Goal: Information Seeking & Learning: Learn about a topic

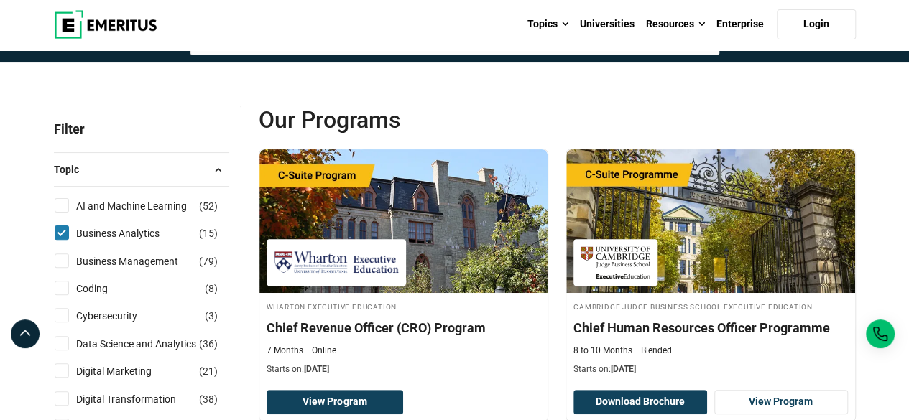
click at [154, 110] on p "Filter" at bounding box center [141, 129] width 175 height 47
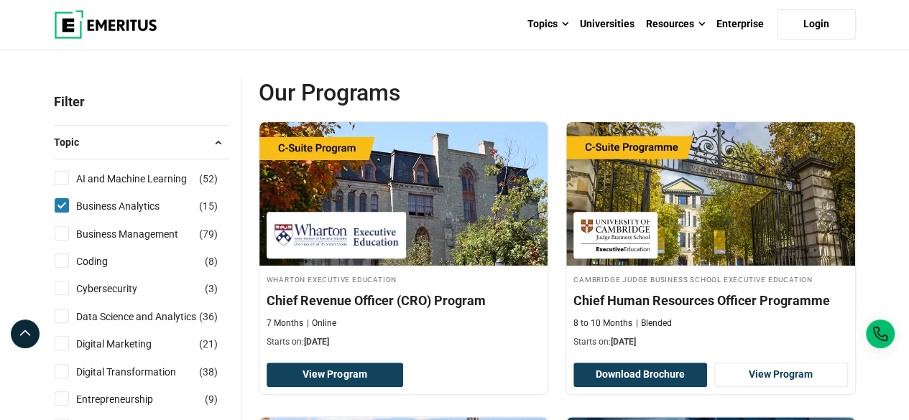
scroll to position [144, 0]
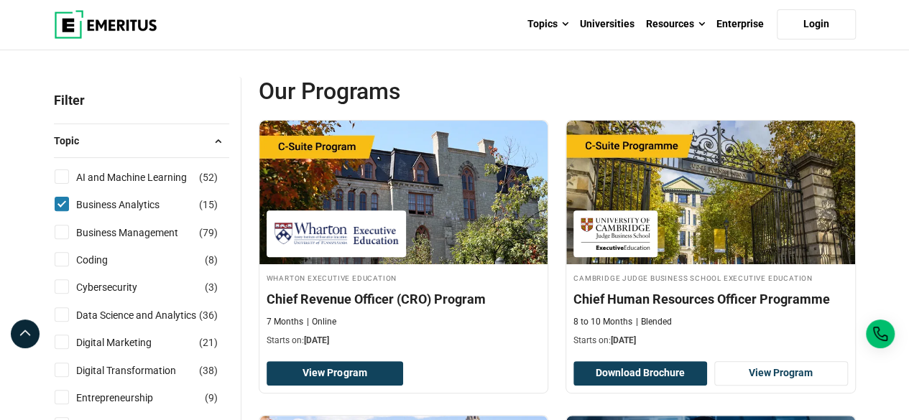
click at [55, 206] on input "Business Analytics ( 15 )" at bounding box center [62, 204] width 14 height 14
checkbox input "false"
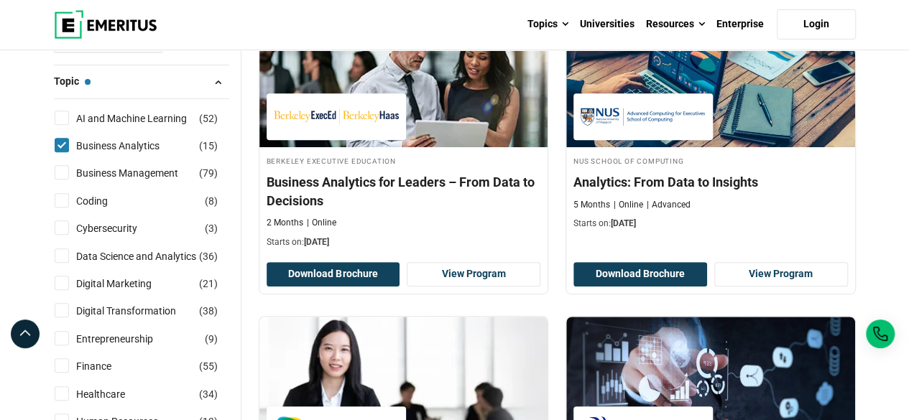
scroll to position [304, 0]
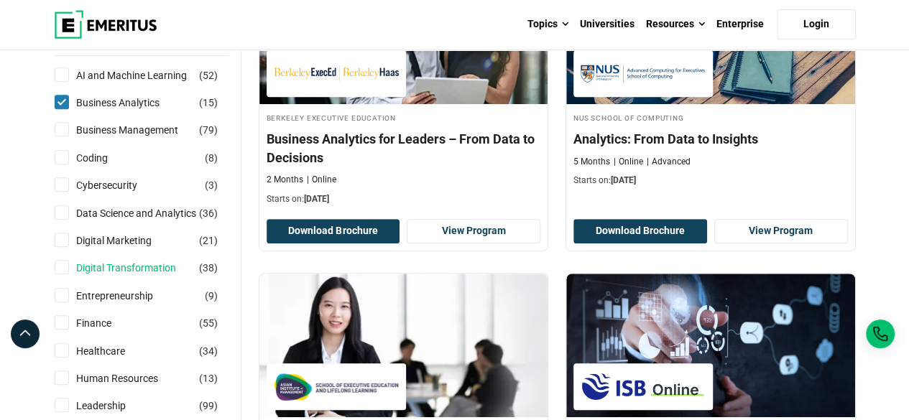
click at [128, 262] on link "Digital Transformation" at bounding box center [140, 268] width 129 height 16
checkbox input "true"
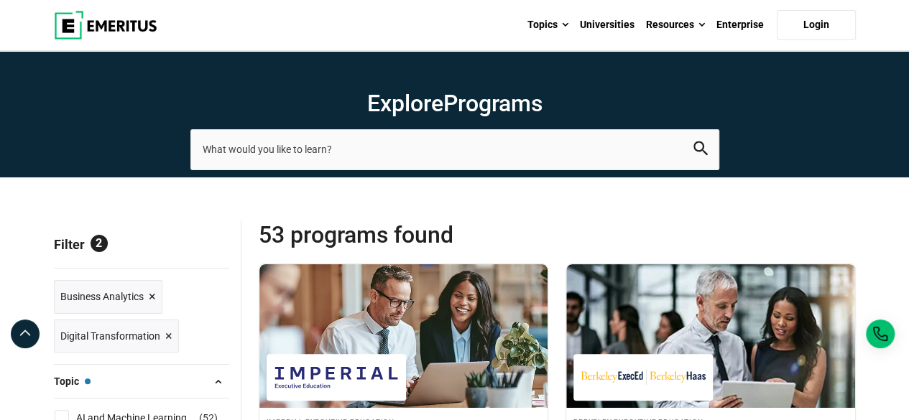
click at [87, 144] on section "Explore Programs leadership marketing project management data science product m…" at bounding box center [454, 114] width 909 height 126
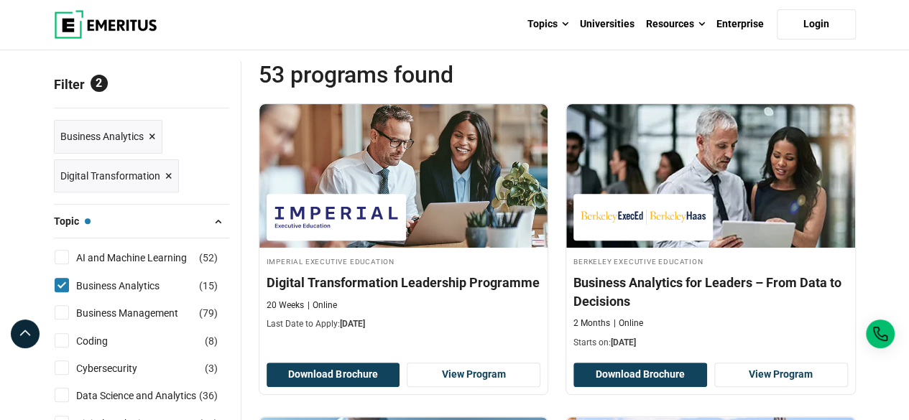
scroll to position [201, 0]
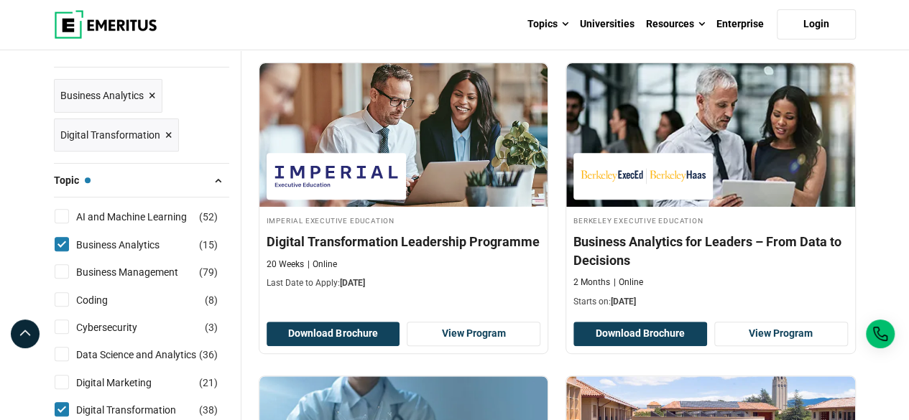
click at [87, 144] on link "Digital Transformation ×" at bounding box center [116, 136] width 125 height 34
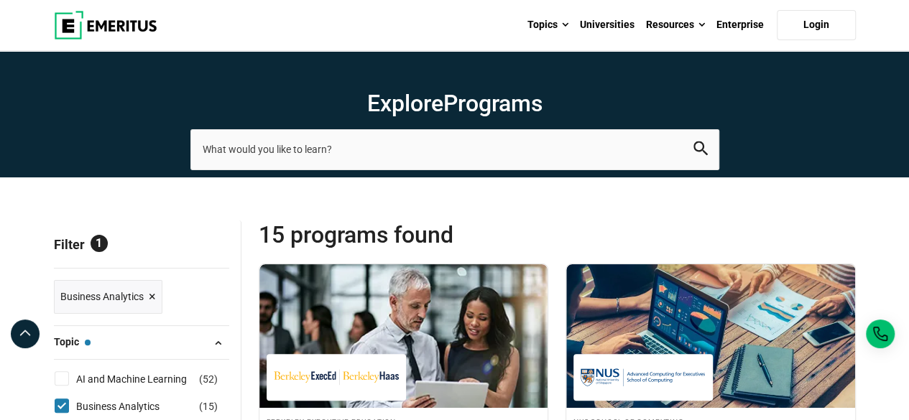
click at [195, 244] on span "Reset all" at bounding box center [207, 246] width 45 height 19
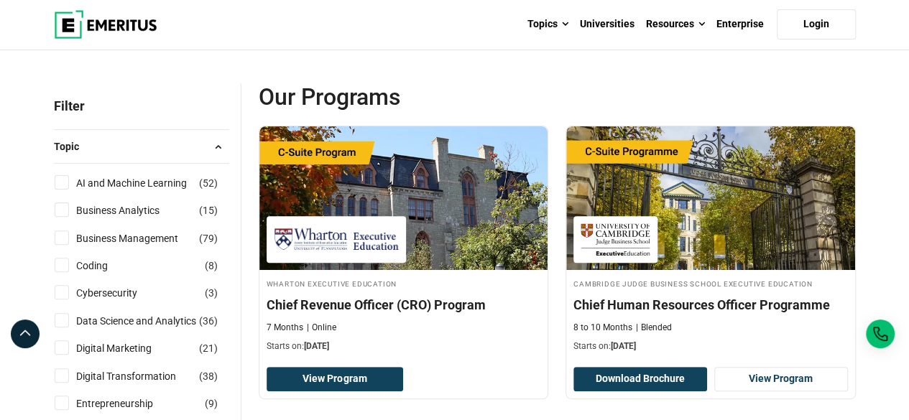
scroll to position [172, 0]
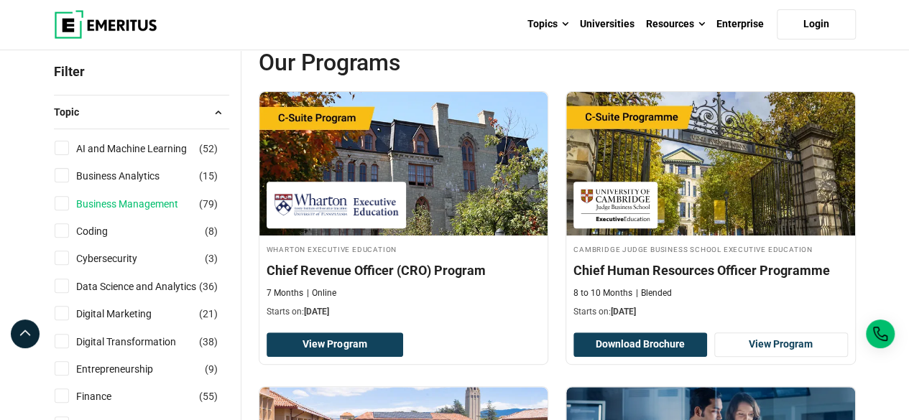
click at [152, 208] on link "Business Management" at bounding box center [141, 204] width 131 height 16
checkbox input "true"
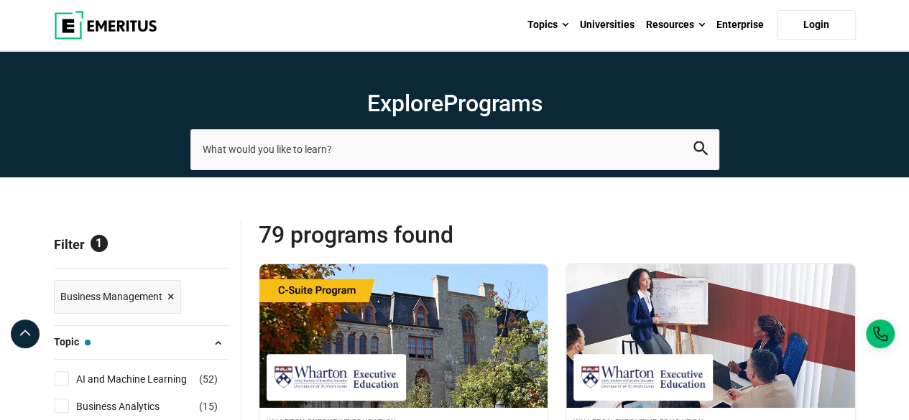
click at [265, 38] on div "Topics AI and Machine Learning By 2023, 40 percent of infrastructure and operat…" at bounding box center [454, 25] width 819 height 50
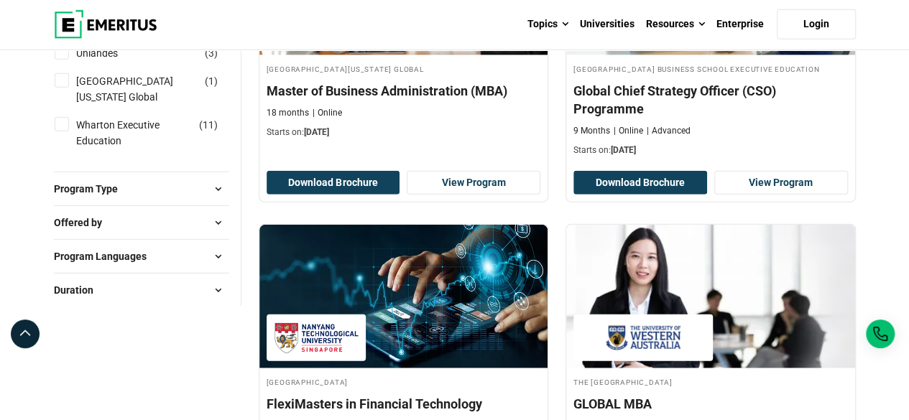
scroll to position [1868, 0]
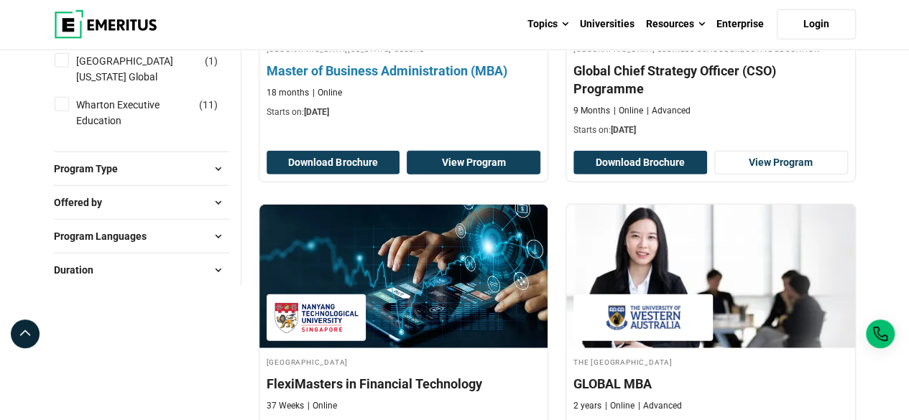
click at [465, 172] on link "View Program" at bounding box center [474, 163] width 134 height 24
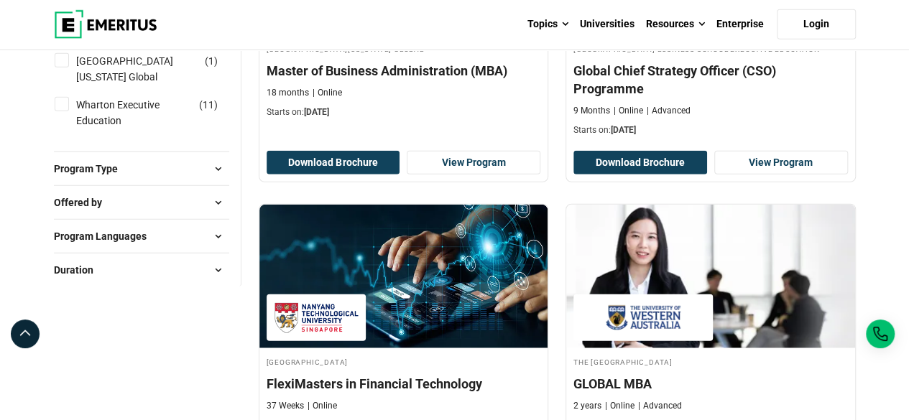
click at [557, 150] on div "National University of Singapore Business School Executive Education Global Chi…" at bounding box center [711, 37] width 308 height 292
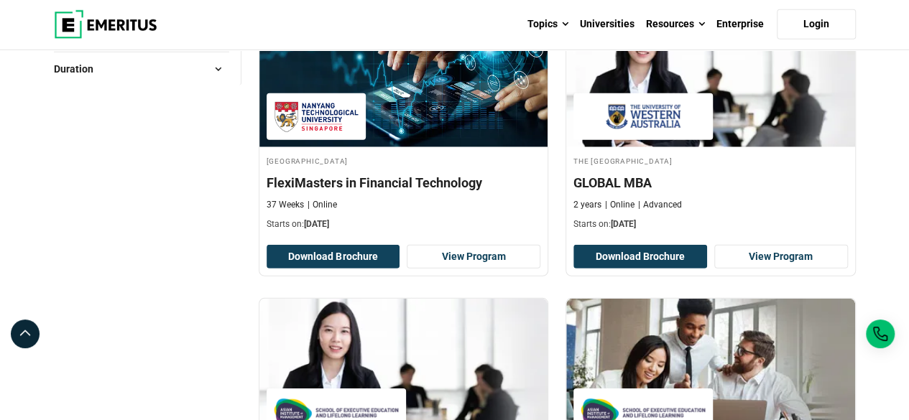
scroll to position [2098, 0]
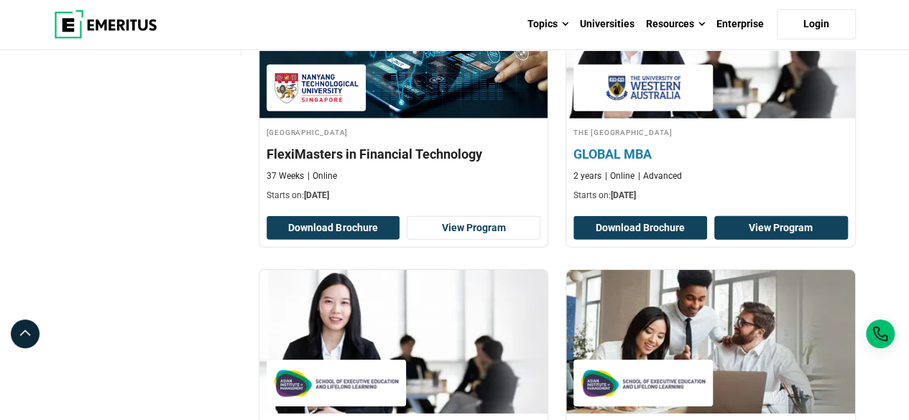
click at [805, 236] on link "View Program" at bounding box center [781, 228] width 134 height 24
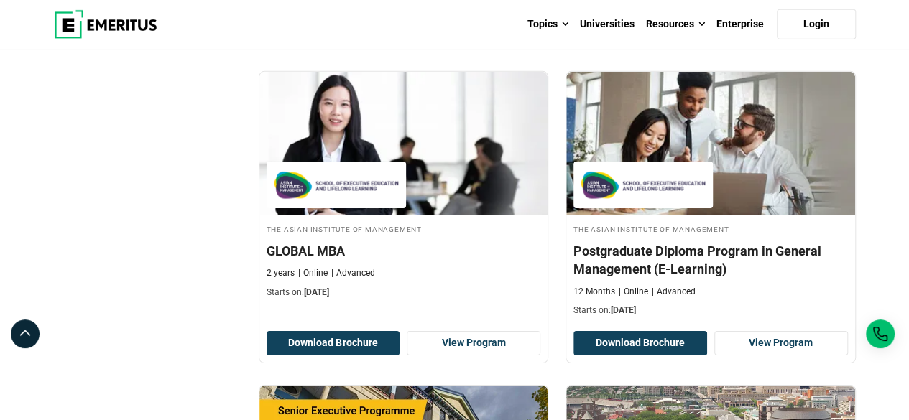
scroll to position [2299, 0]
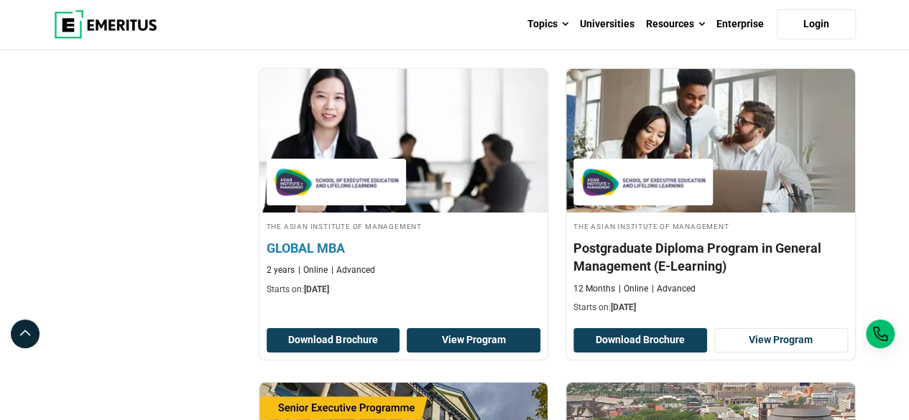
click at [457, 343] on link "View Program" at bounding box center [474, 340] width 134 height 24
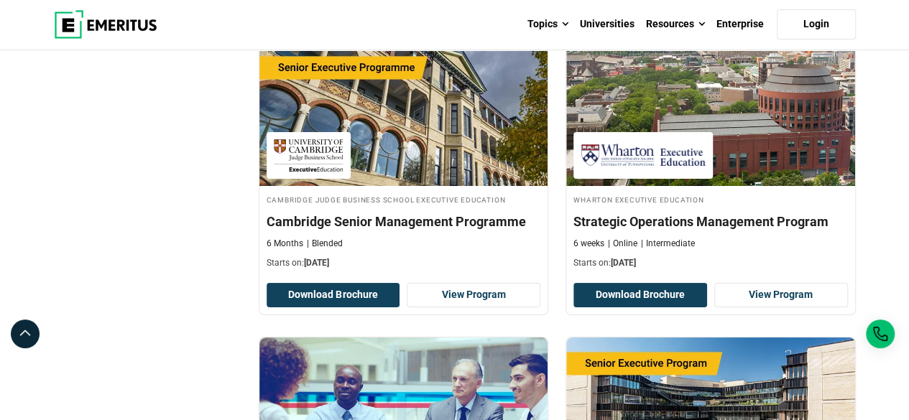
scroll to position [2644, 0]
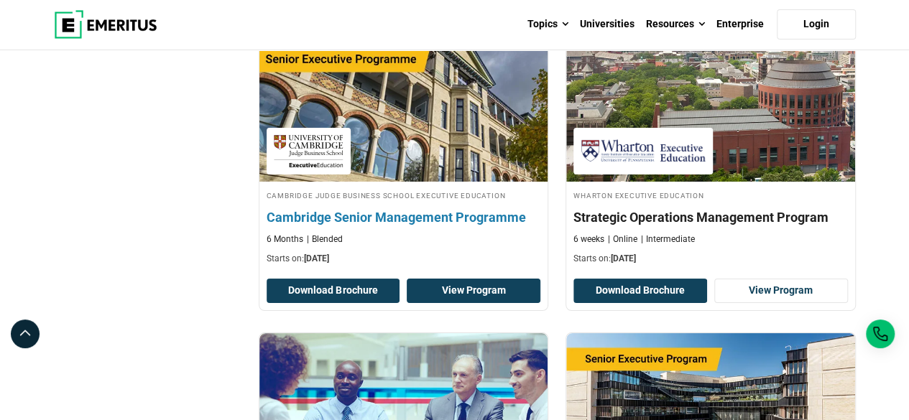
click at [467, 299] on link "View Program" at bounding box center [474, 291] width 134 height 24
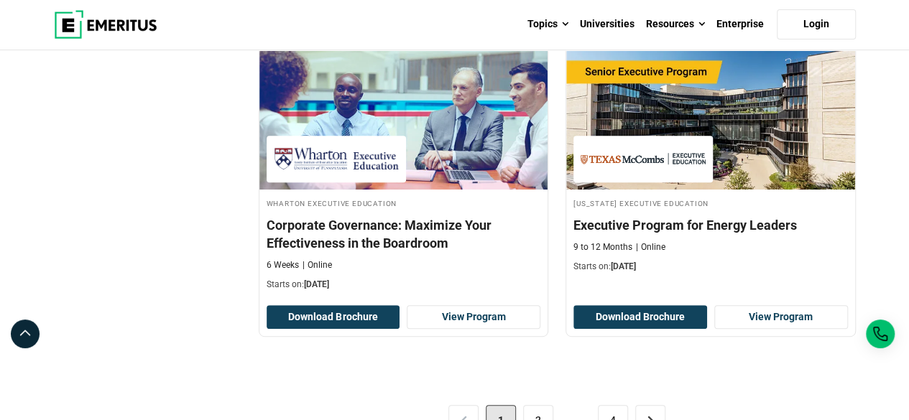
scroll to position [2961, 0]
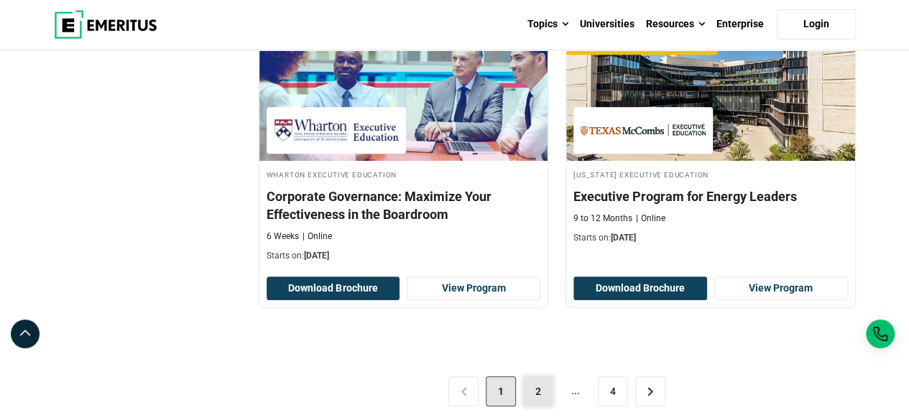
click at [543, 401] on link "2" at bounding box center [538, 392] width 30 height 30
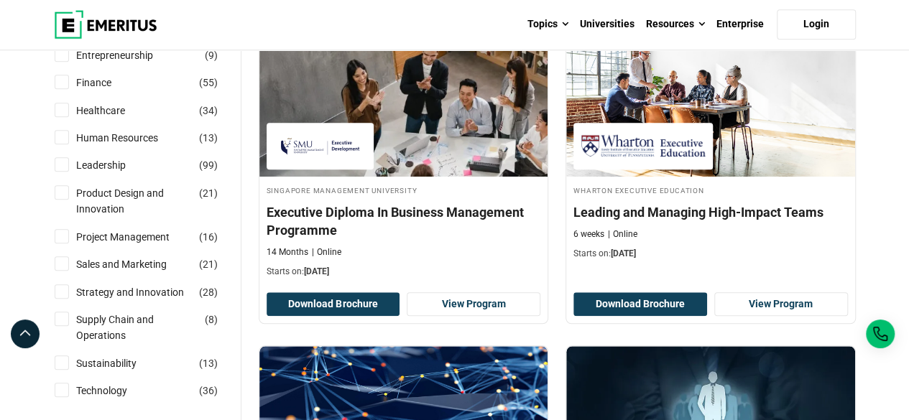
scroll to position [546, 0]
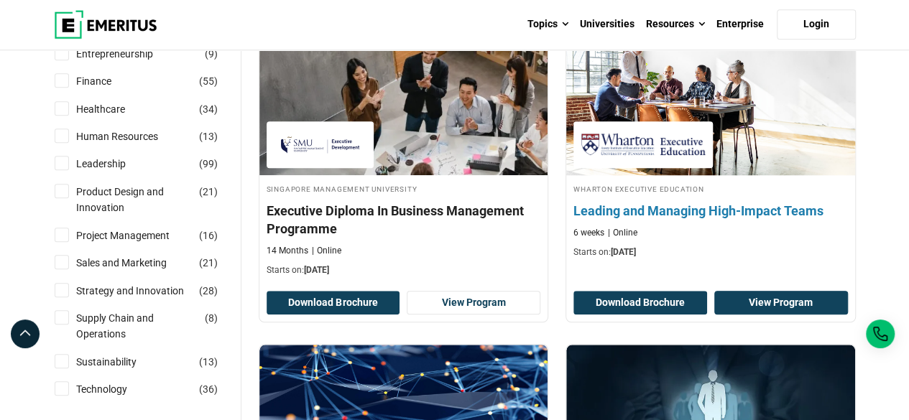
click at [768, 303] on link "View Program" at bounding box center [781, 303] width 134 height 24
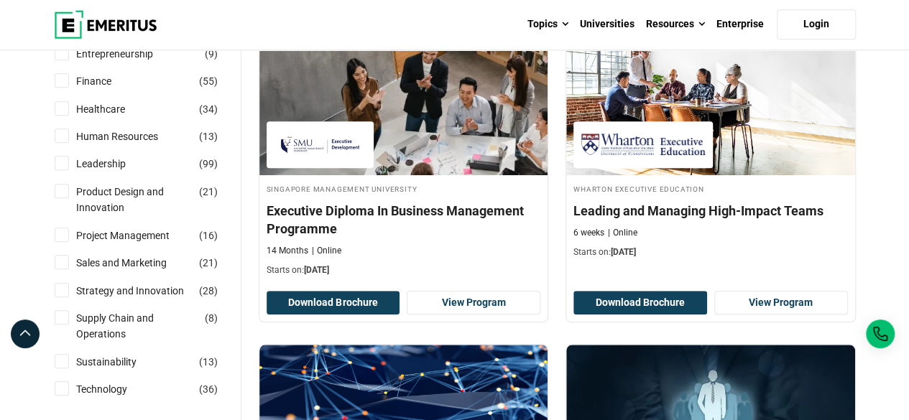
click at [555, 289] on div "Singapore Management University Executive Diploma In Business Management Progra…" at bounding box center [404, 177] width 308 height 292
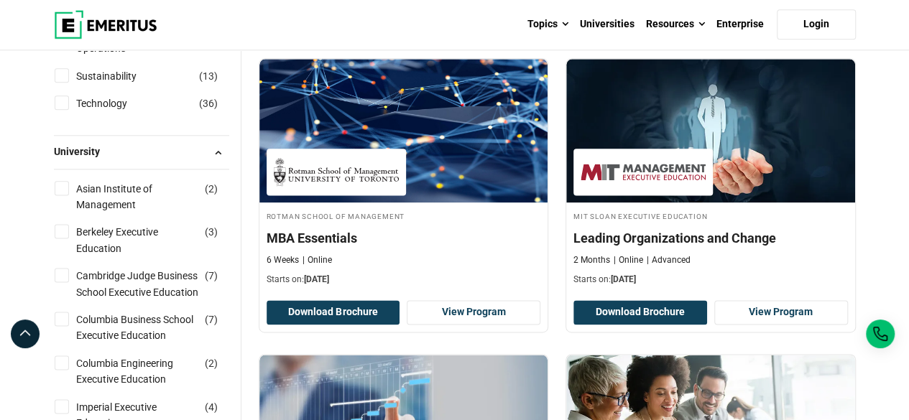
scroll to position [834, 0]
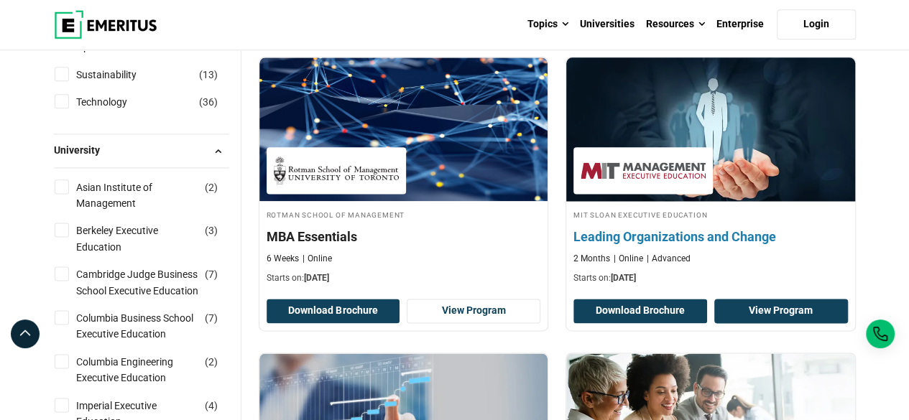
click at [795, 301] on link "View Program" at bounding box center [781, 311] width 134 height 24
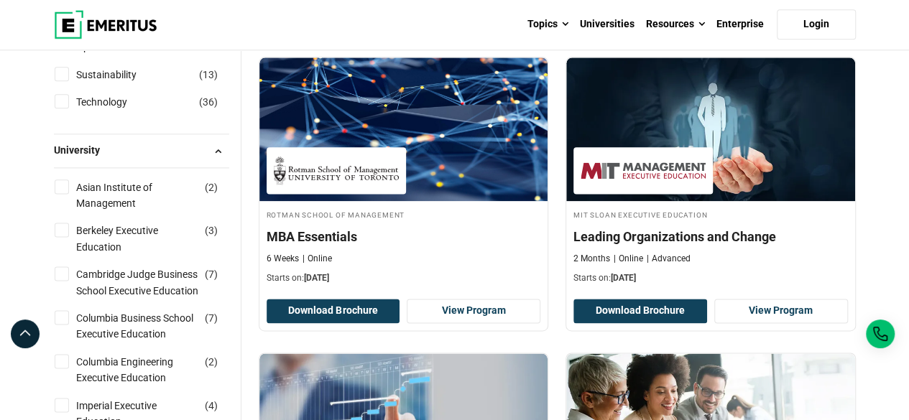
click at [556, 268] on div "Rotman School of Management MBA Essentials 6 Weeks Online Starts on: November 1…" at bounding box center [404, 194] width 308 height 274
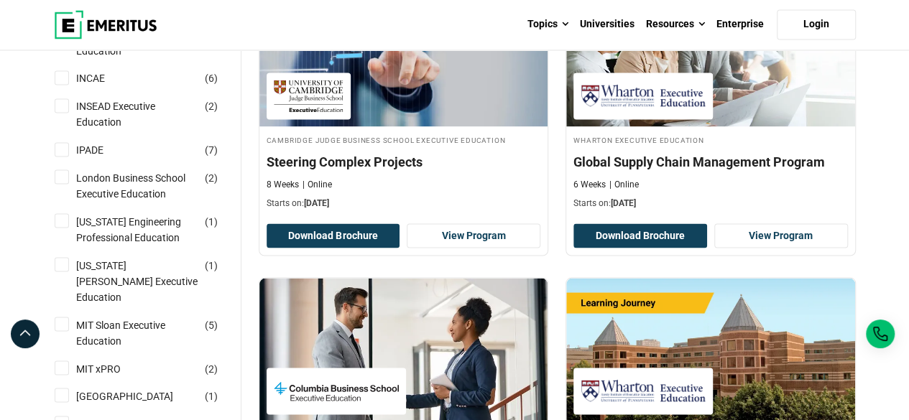
scroll to position [1207, 0]
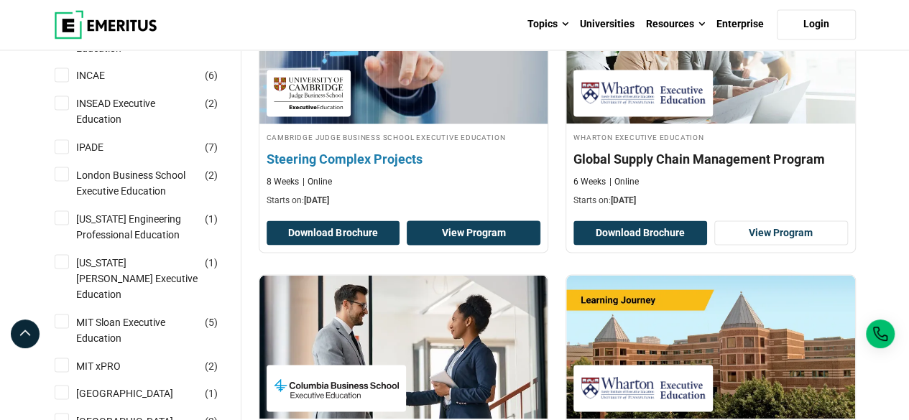
click at [484, 230] on link "View Program" at bounding box center [474, 233] width 134 height 24
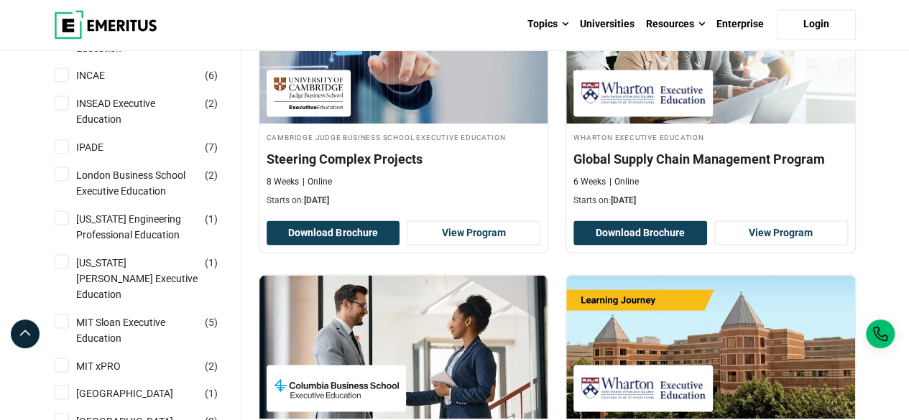
click at [555, 184] on div "Cambridge Judge Business School Executive Education Steering Complex Projects 8…" at bounding box center [404, 116] width 308 height 274
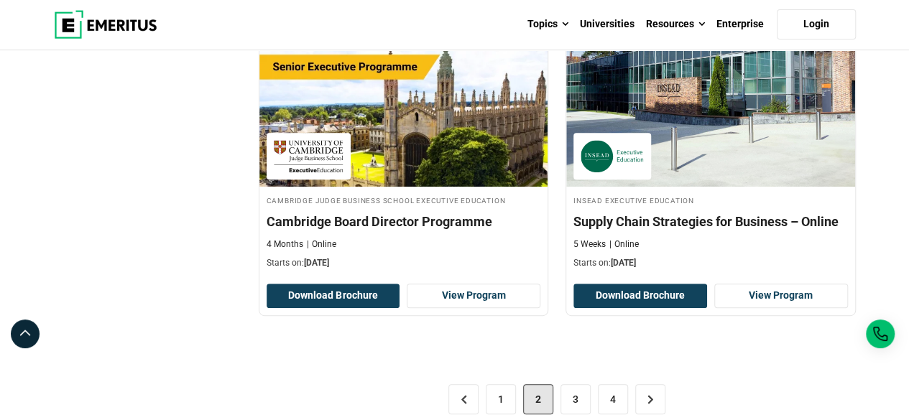
scroll to position [3018, 0]
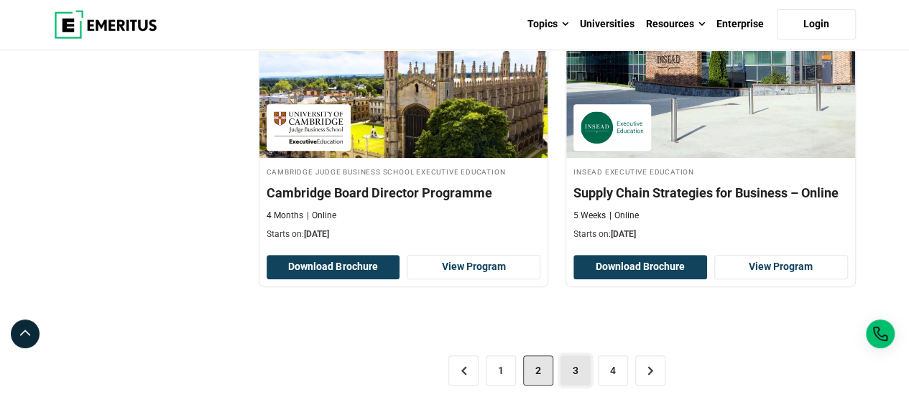
click at [577, 356] on link "3" at bounding box center [575, 371] width 30 height 30
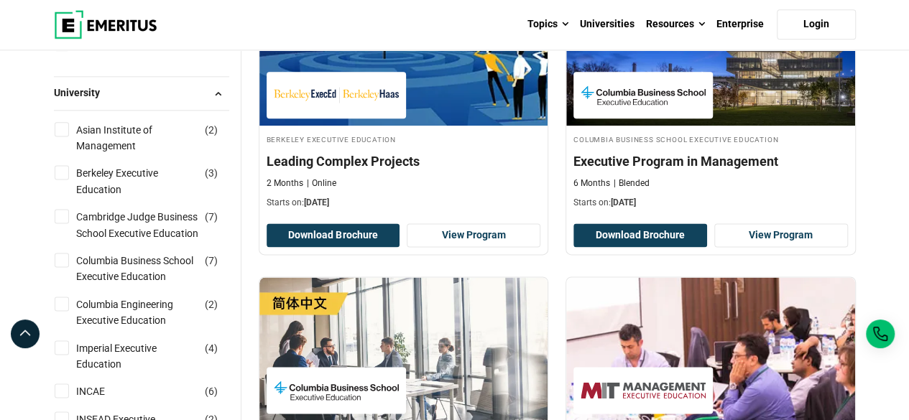
scroll to position [920, 0]
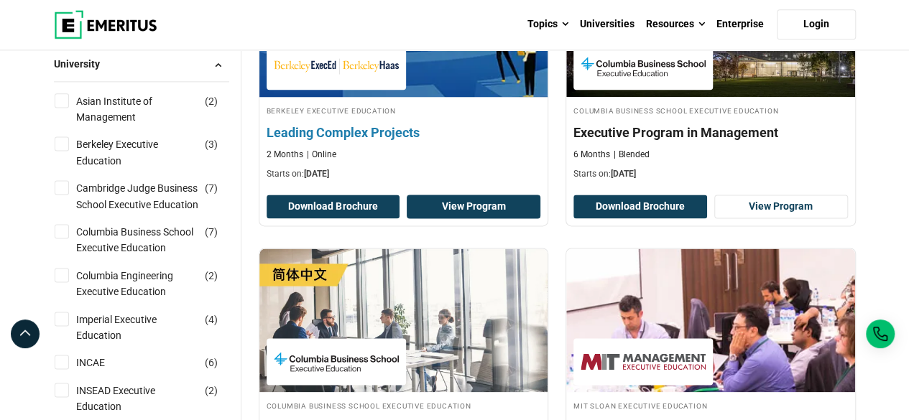
click at [497, 198] on link "View Program" at bounding box center [474, 207] width 134 height 24
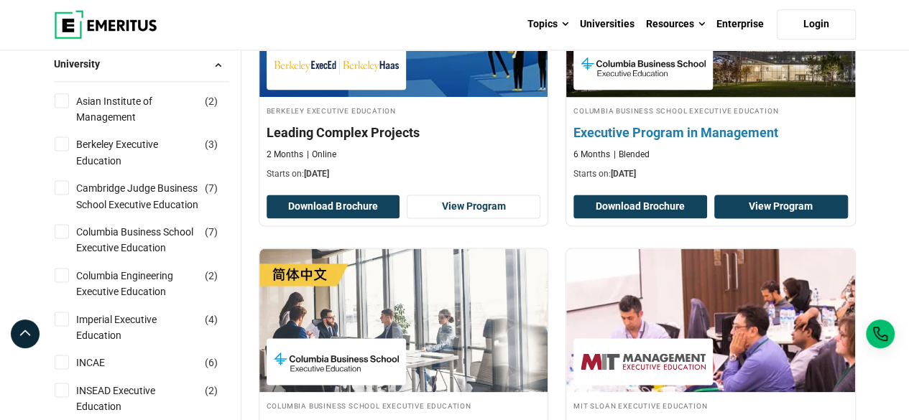
click at [774, 203] on link "View Program" at bounding box center [781, 207] width 134 height 24
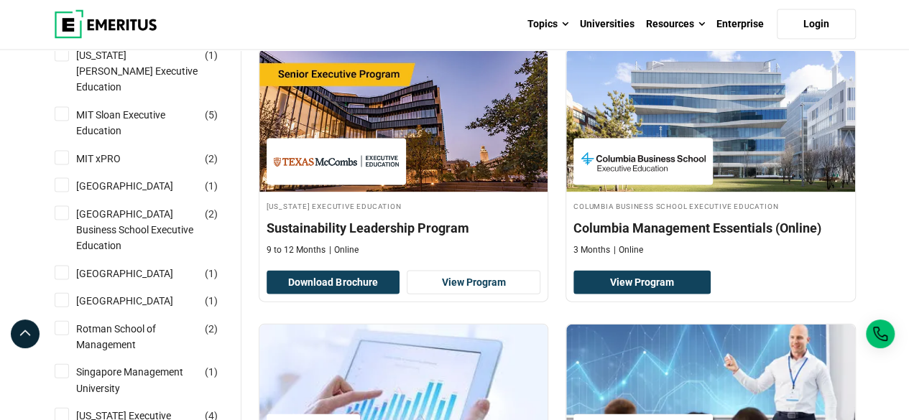
scroll to position [1466, 0]
